Goal: Transaction & Acquisition: Purchase product/service

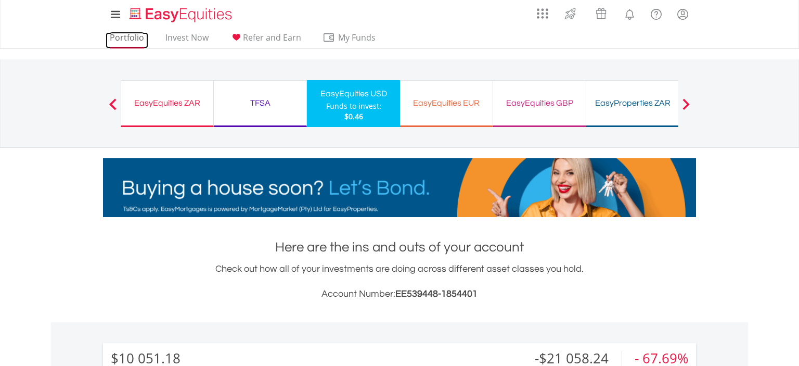
click at [122, 38] on link "Portfolio" at bounding box center [127, 40] width 43 height 16
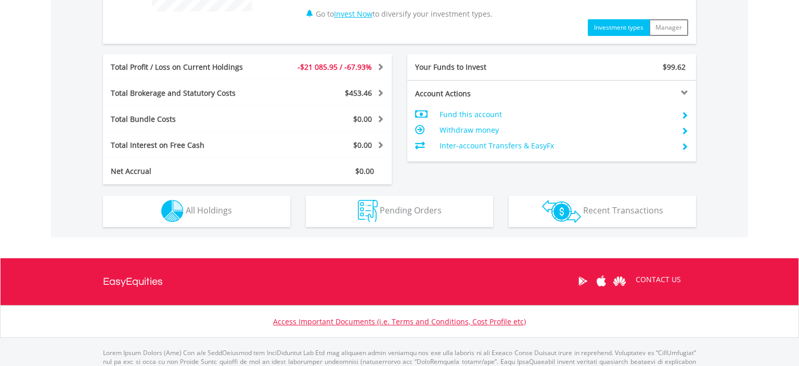
scroll to position [534, 0]
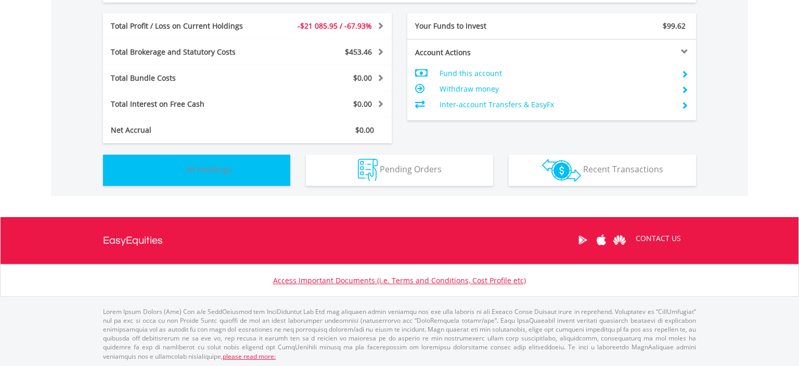
click at [251, 176] on button "Holdings All Holdings" at bounding box center [196, 170] width 187 height 31
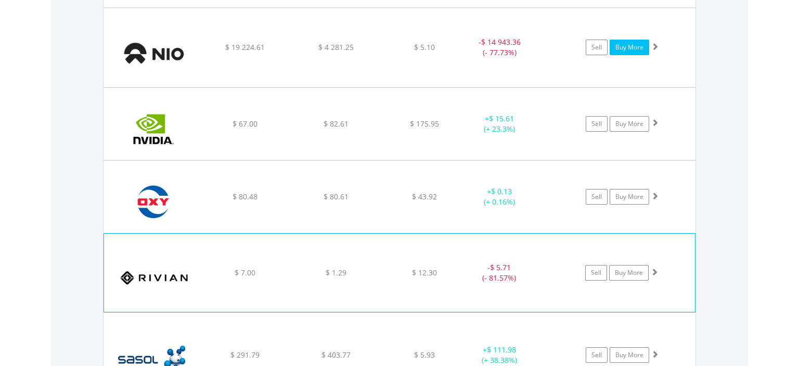
scroll to position [1189, 0]
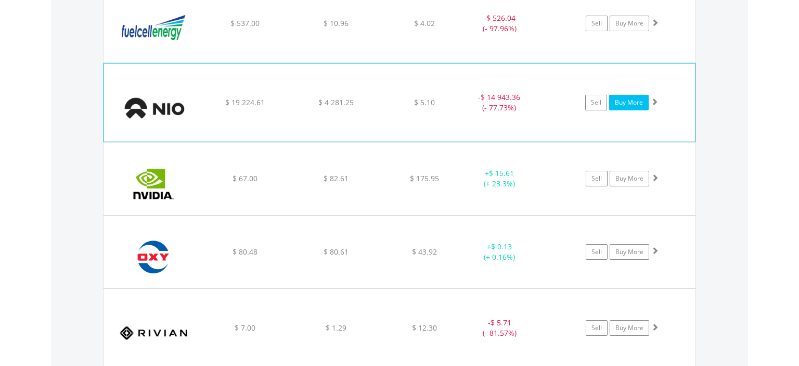
click at [632, 104] on link "Buy More" at bounding box center [629, 103] width 40 height 16
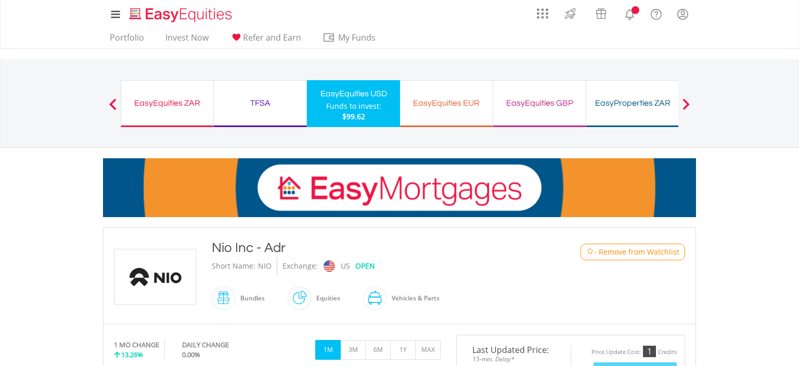
scroll to position [440, 0]
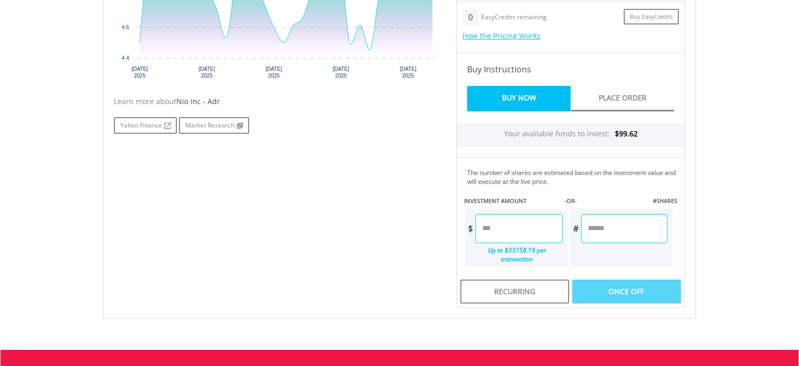
click at [515, 230] on input "number" at bounding box center [518, 228] width 87 height 29
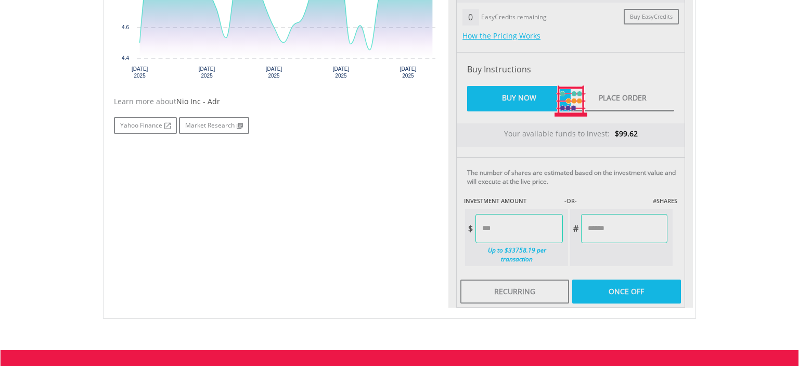
click at [405, 242] on div "No chart available. 1 MO CHANGE 13.26% DAILY CHANGE 0.00% 1M 3M 6M 1Y MAX Chart…" at bounding box center [399, 101] width 587 height 413
type input "*****"
type input "*******"
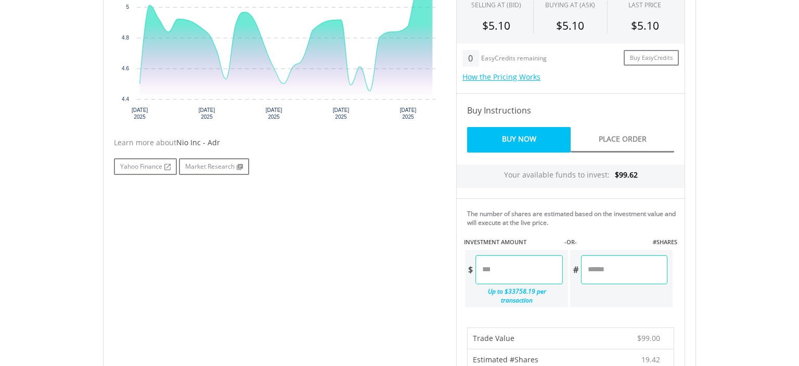
scroll to position [384, 0]
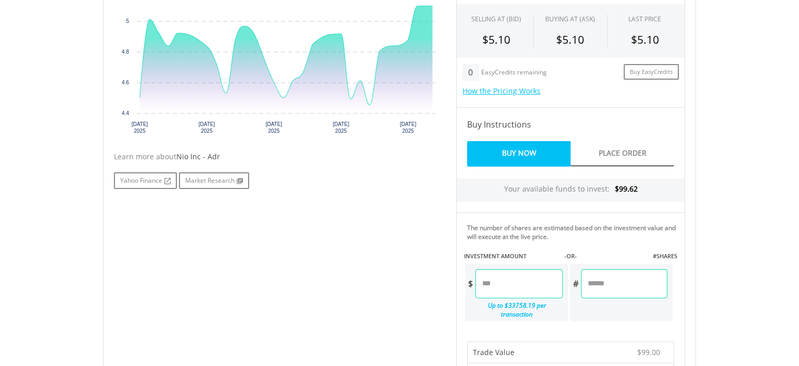
click at [489, 282] on input "*****" at bounding box center [518, 283] width 87 height 29
type input "*****"
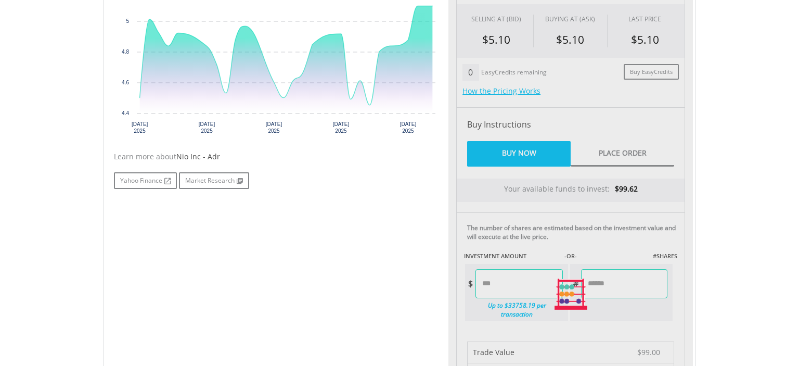
click at [429, 284] on div "No chart available. 1 MO CHANGE 13.26% DAILY CHANGE 0.00% 1M 3M 6M 1Y MAX Chart…" at bounding box center [399, 294] width 587 height 689
type input "*******"
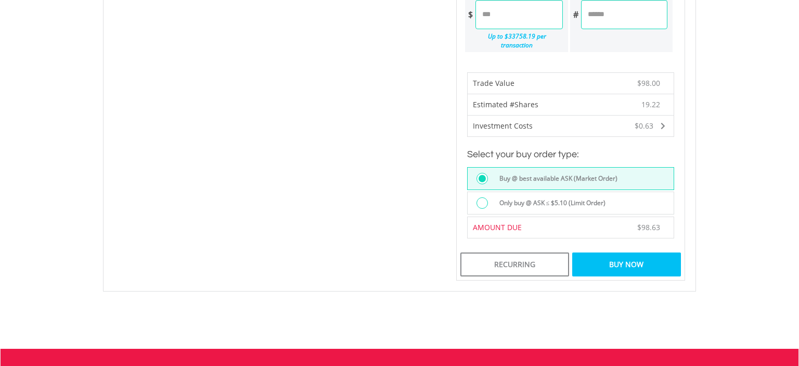
scroll to position [659, 0]
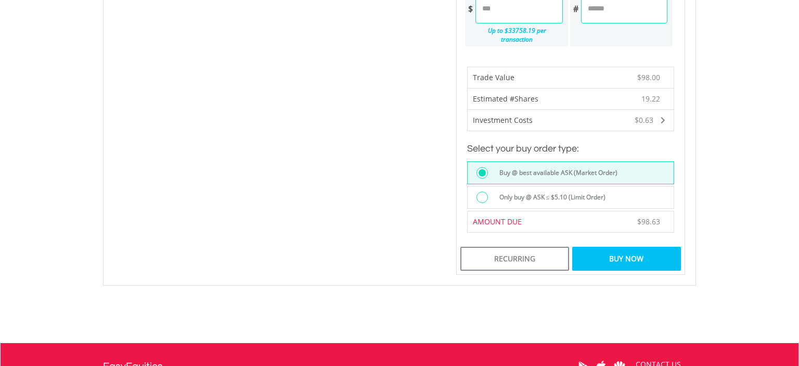
click at [635, 258] on div "Buy Now" at bounding box center [626, 259] width 109 height 24
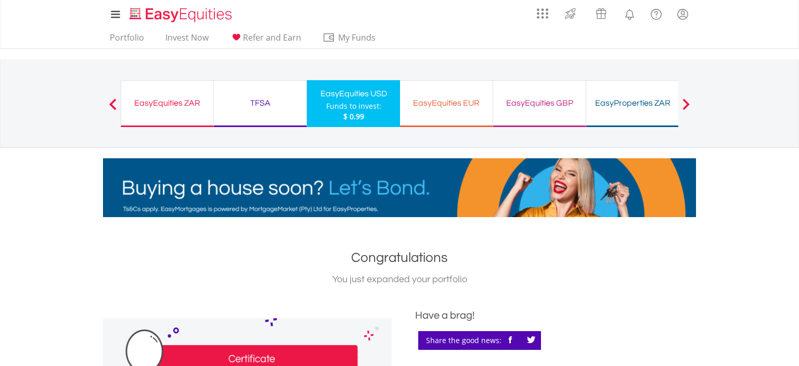
click at [336, 103] on div "Funds to invest:" at bounding box center [353, 106] width 55 height 10
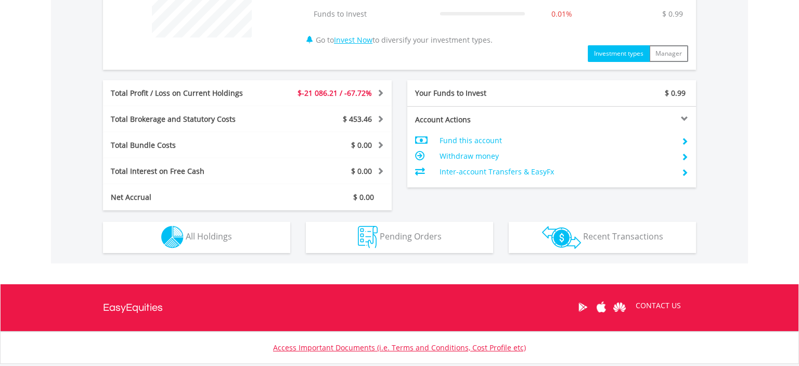
scroll to position [534, 0]
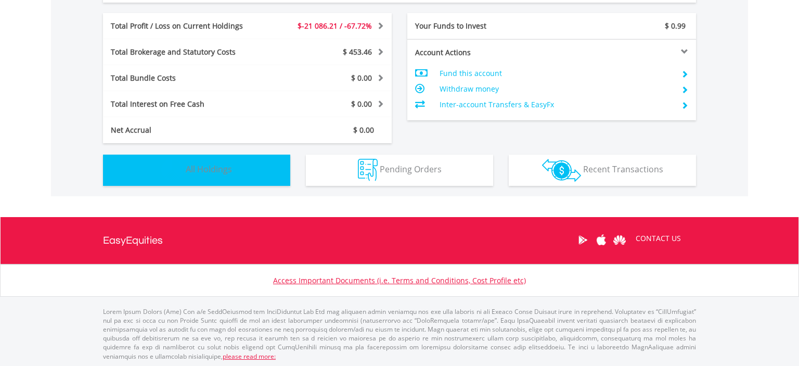
click at [249, 173] on button "Holdings All Holdings" at bounding box center [196, 170] width 187 height 31
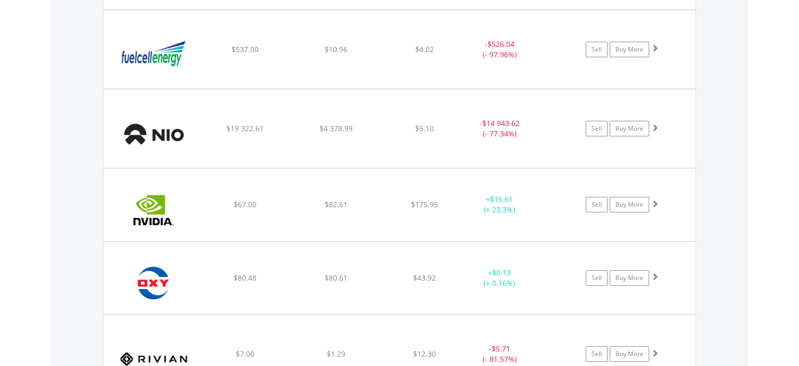
scroll to position [1189, 0]
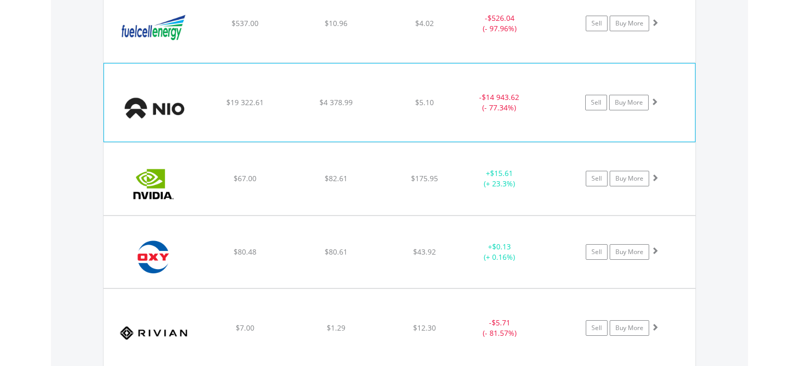
click at [655, 101] on span at bounding box center [654, 101] width 7 height 7
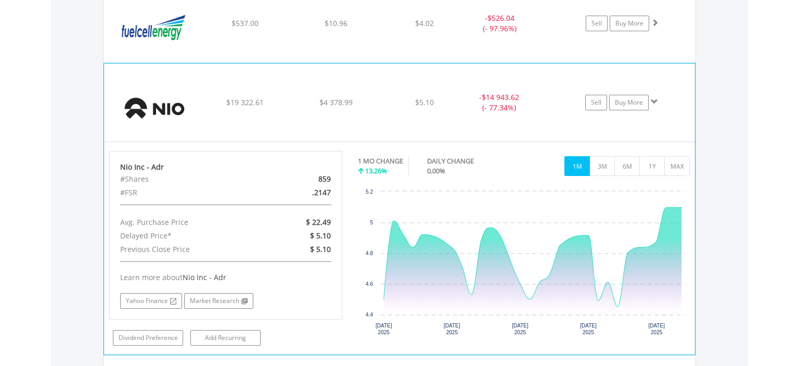
click at [655, 101] on span at bounding box center [654, 101] width 7 height 7
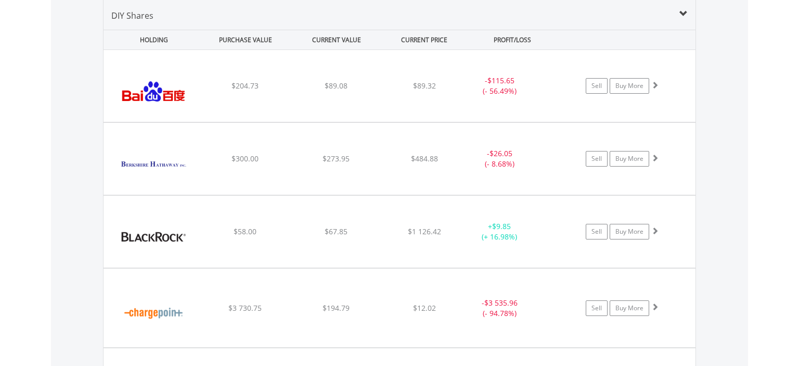
scroll to position [749, 0]
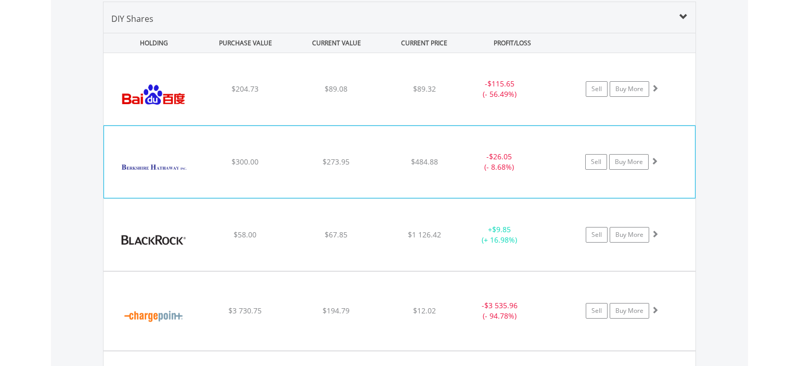
click at [656, 161] on span at bounding box center [654, 160] width 7 height 7
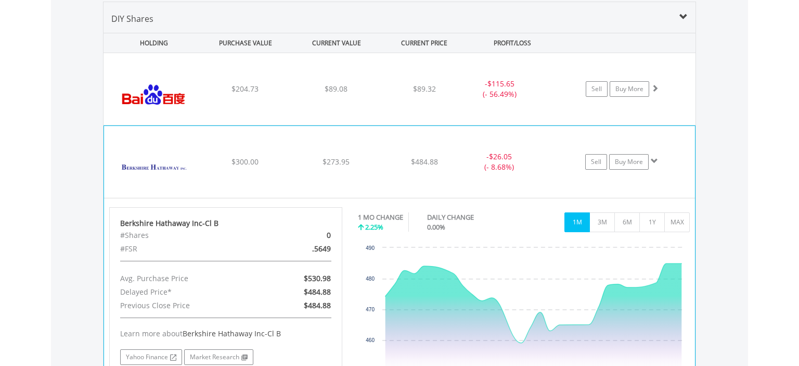
click at [656, 161] on span at bounding box center [654, 160] width 7 height 7
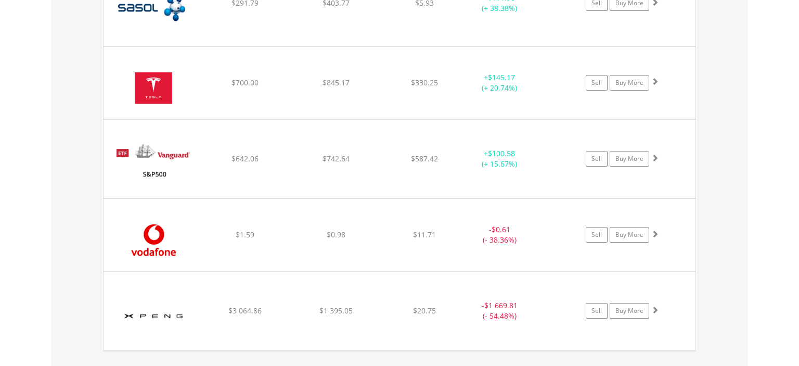
scroll to position [1628, 0]
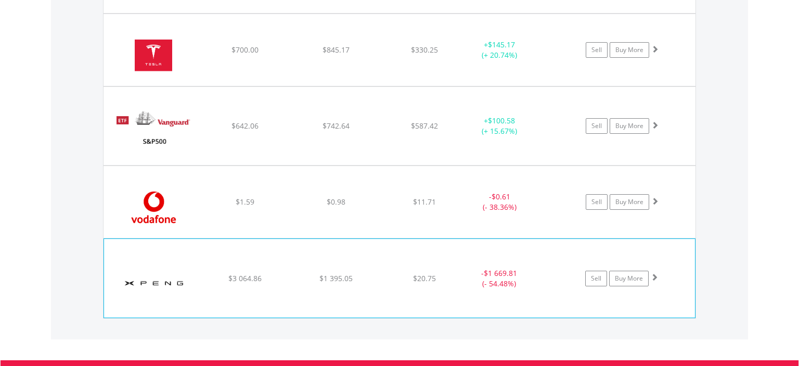
click at [653, 276] on span at bounding box center [654, 276] width 7 height 7
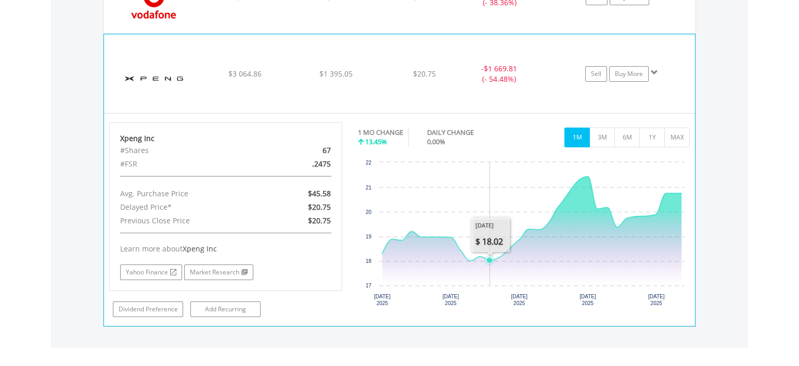
scroll to position [1848, 0]
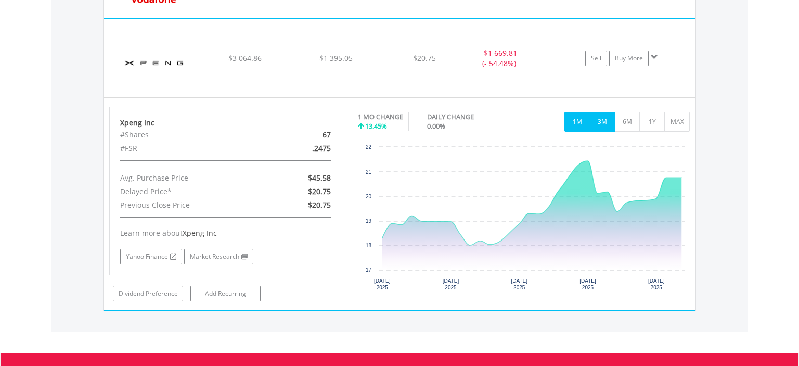
click at [607, 115] on button "3M" at bounding box center [601, 122] width 25 height 20
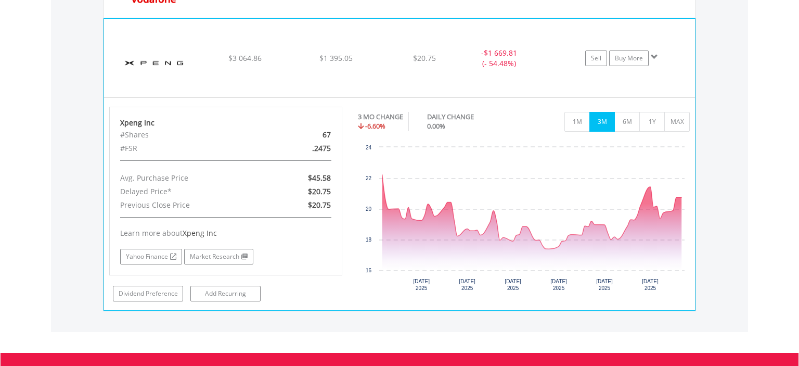
click at [657, 53] on span at bounding box center [654, 56] width 7 height 7
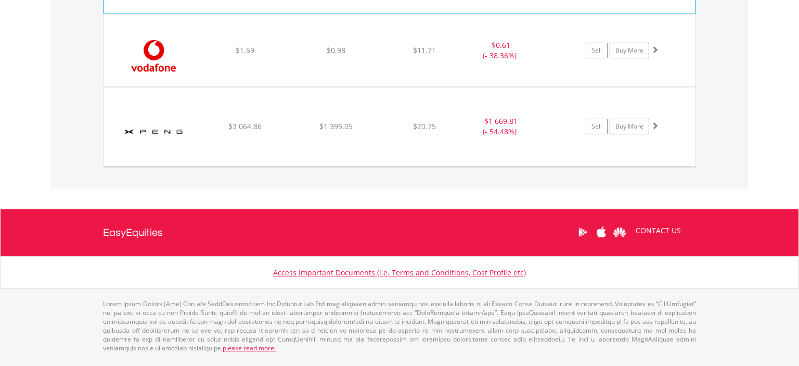
scroll to position [1768, 0]
